Goal: Check status: Check status

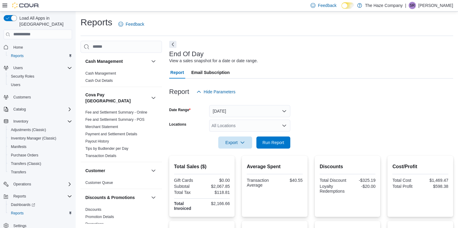
scroll to position [157, 0]
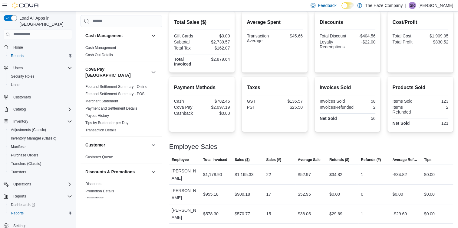
scroll to position [157, 0]
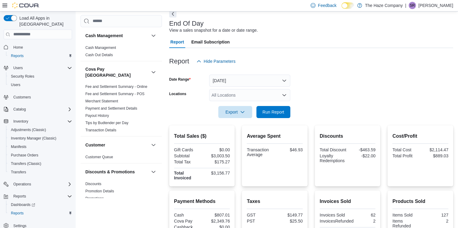
scroll to position [157, 0]
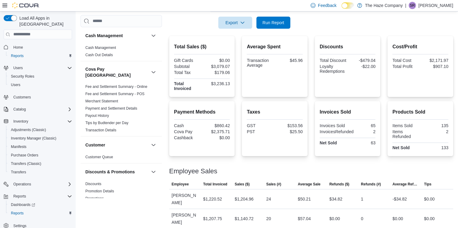
scroll to position [157, 0]
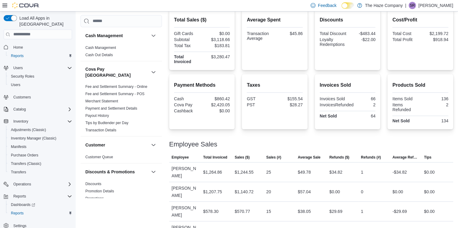
scroll to position [157, 0]
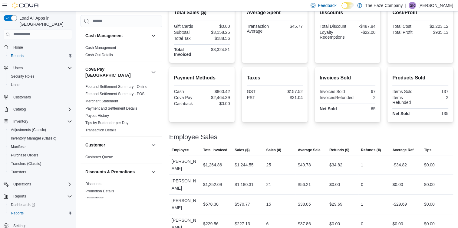
scroll to position [157, 0]
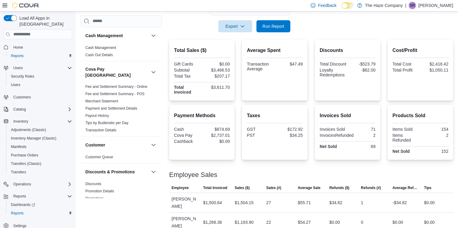
scroll to position [157, 0]
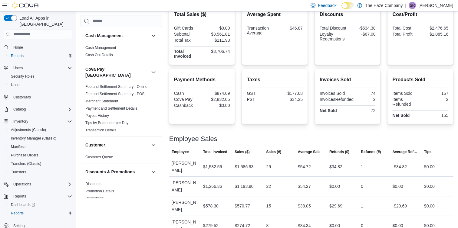
scroll to position [157, 0]
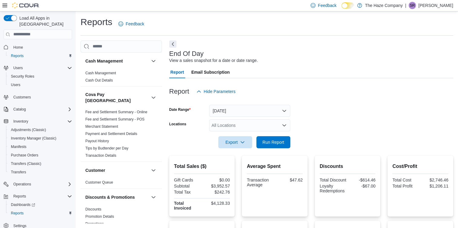
scroll to position [157, 0]
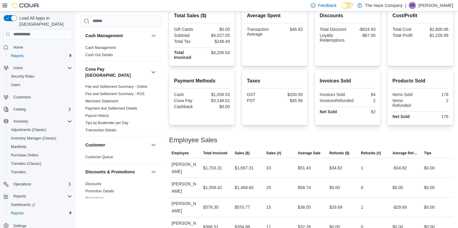
scroll to position [157, 0]
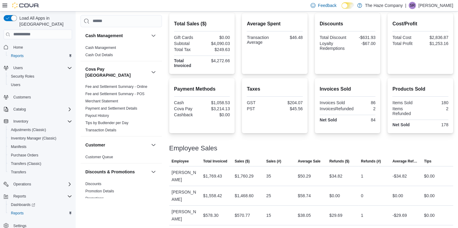
scroll to position [157, 0]
